Goal: Browse casually

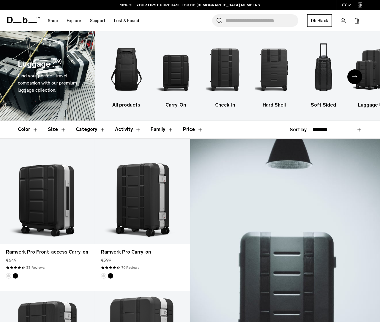
click at [358, 80] on div "Next slide" at bounding box center [355, 76] width 15 height 15
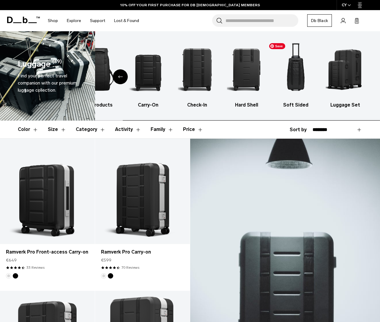
click at [380, 74] on body "Skip to content BUY NOW, PAY LATER WITH KLARNA 10% OFF YOUR FIRST PURCHASE FOR …" at bounding box center [190, 161] width 380 height 322
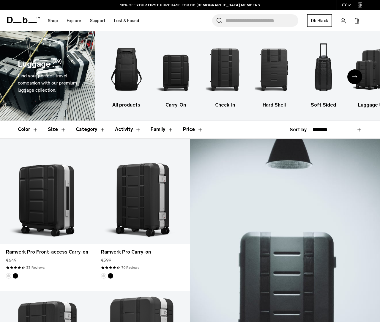
click at [32, 20] on icon at bounding box center [23, 20] width 33 height 7
